Goal: Find specific page/section: Find specific page/section

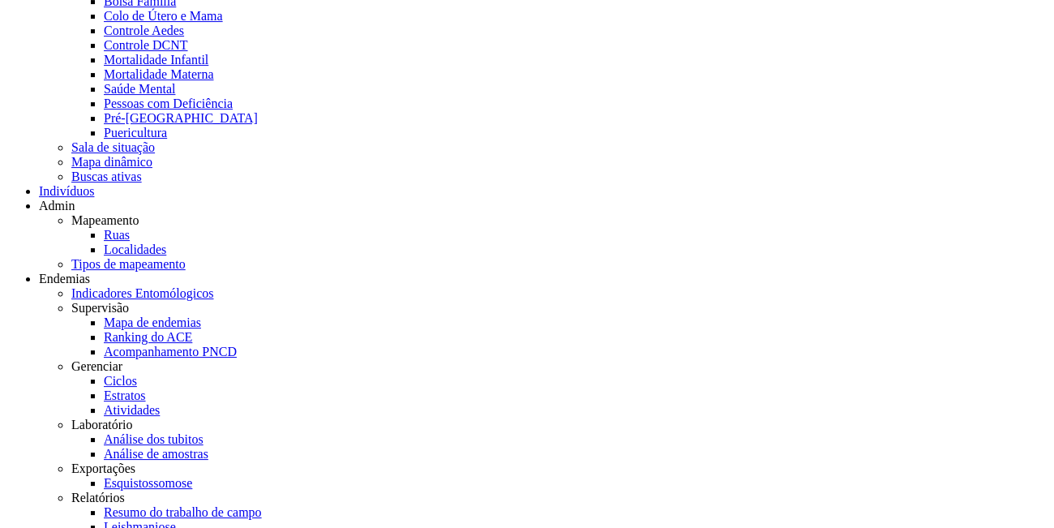
scroll to position [186, 0]
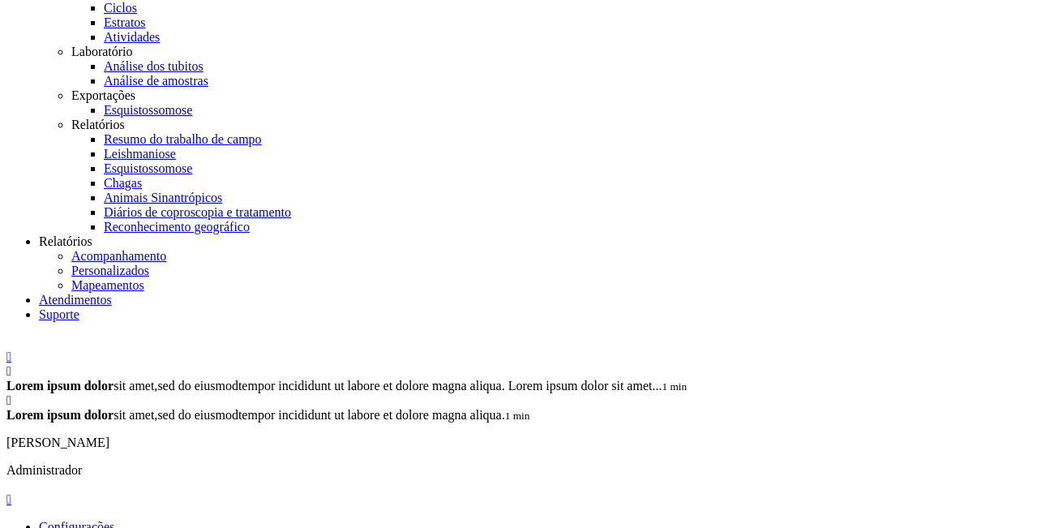
scroll to position [0, 0]
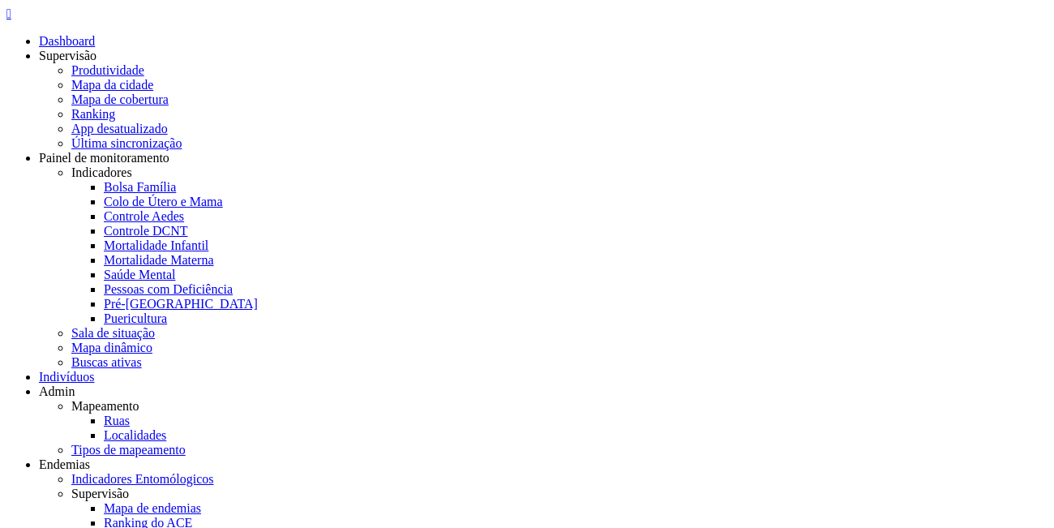
click at [0, 0] on div "Todas UBS" at bounding box center [0, 0] width 0 height 0
click at [0, 0] on button "Filtrar" at bounding box center [0, 0] width 0 height 0
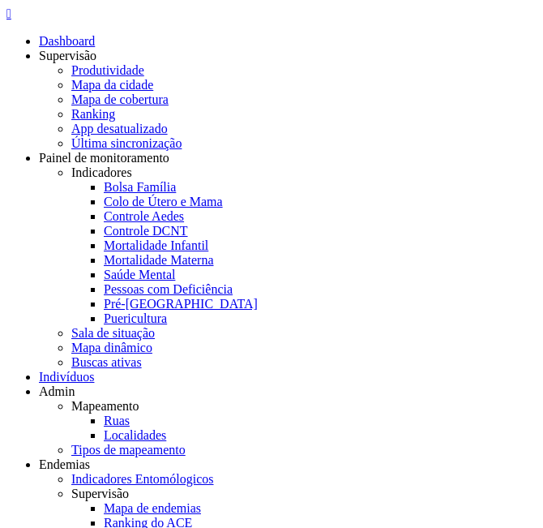
click at [0, 0] on button "Filtrar" at bounding box center [0, 0] width 0 height 0
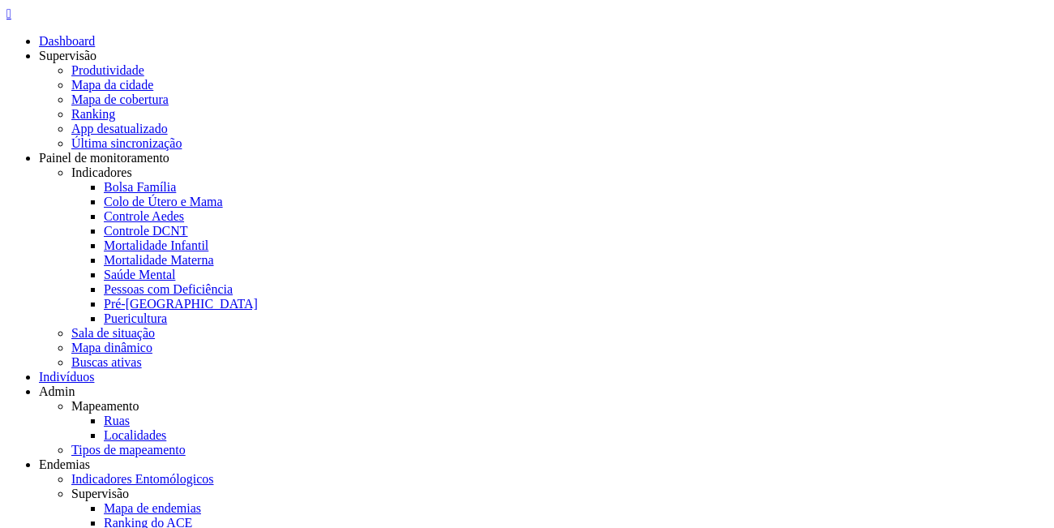
click at [11, 20] on icon "" at bounding box center [8, 13] width 5 height 14
